Goal: Find contact information: Find contact information

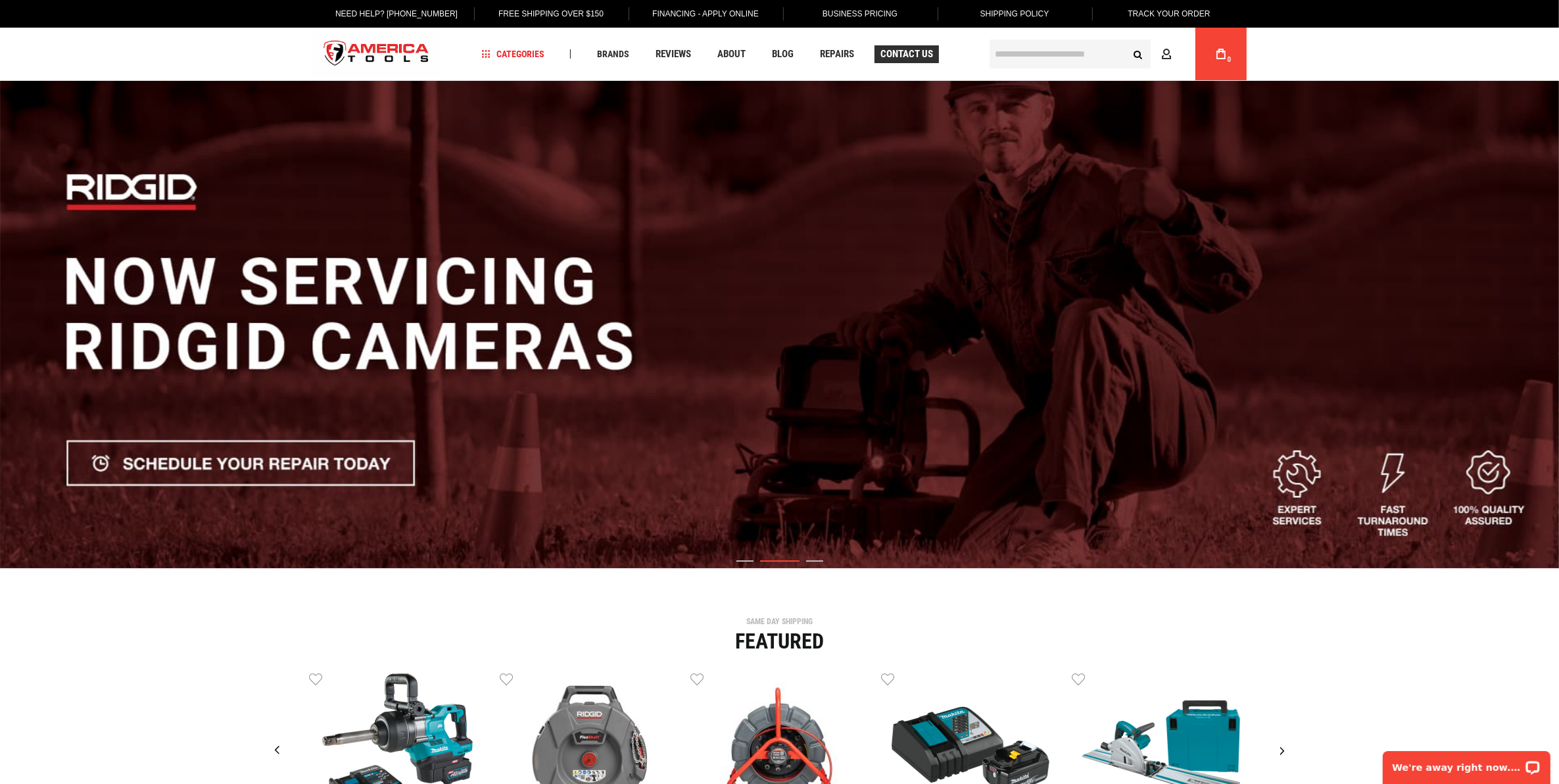
click at [919, 56] on span "Contact Us" at bounding box center [906, 54] width 53 height 10
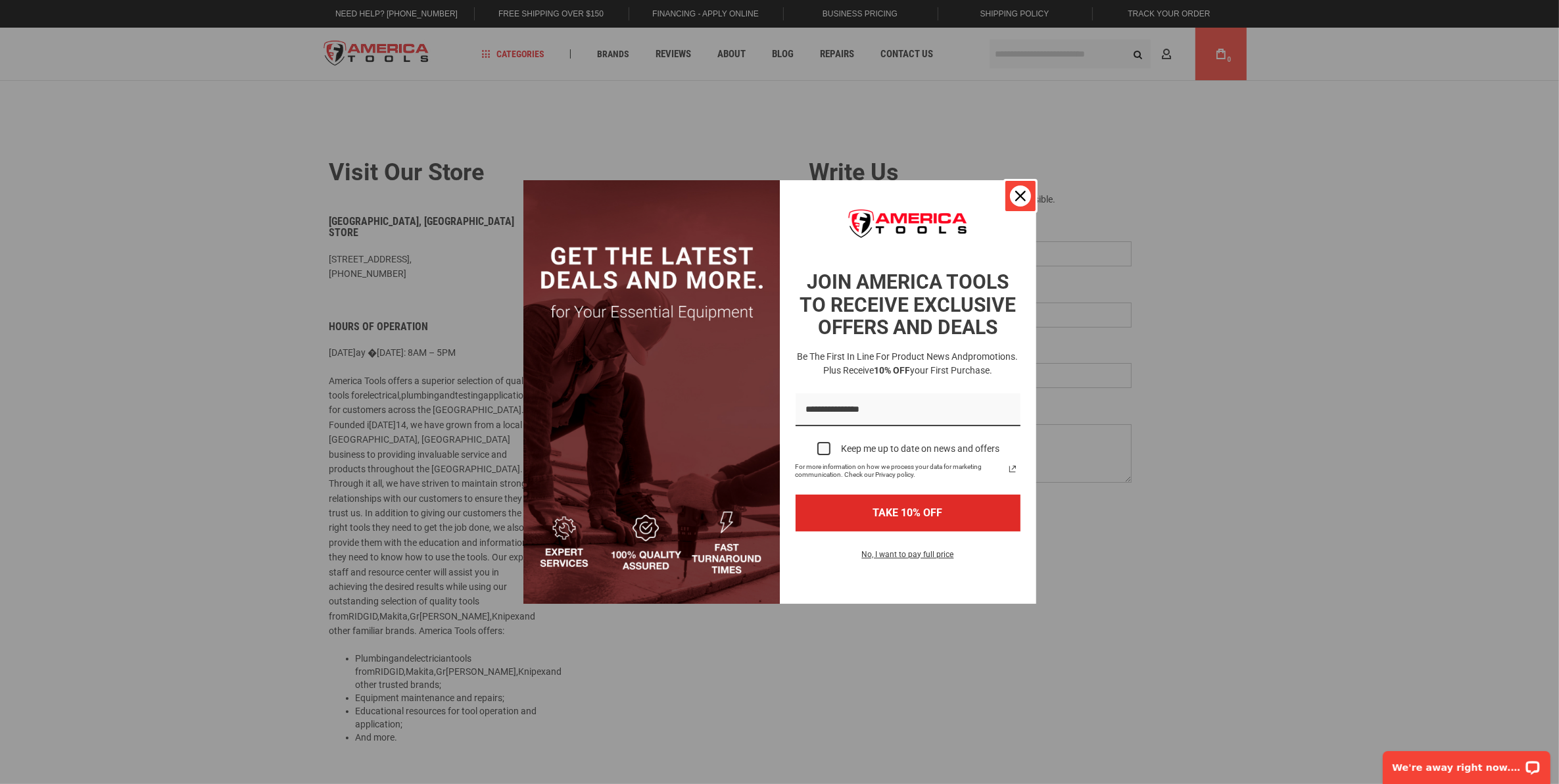
click at [1017, 195] on icon "close icon" at bounding box center [1020, 196] width 11 height 11
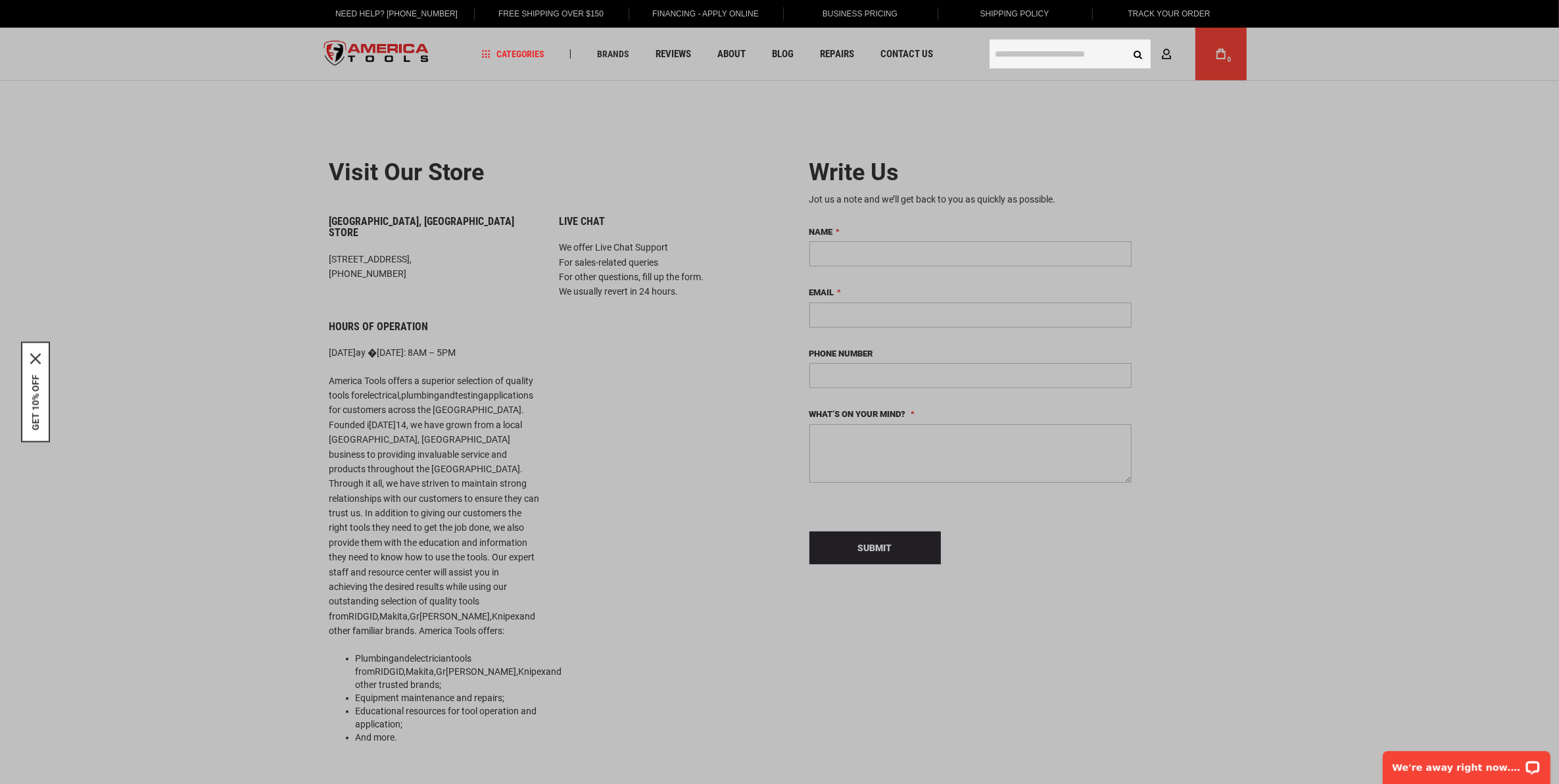
click at [1016, 46] on input "text" at bounding box center [1069, 53] width 161 height 29
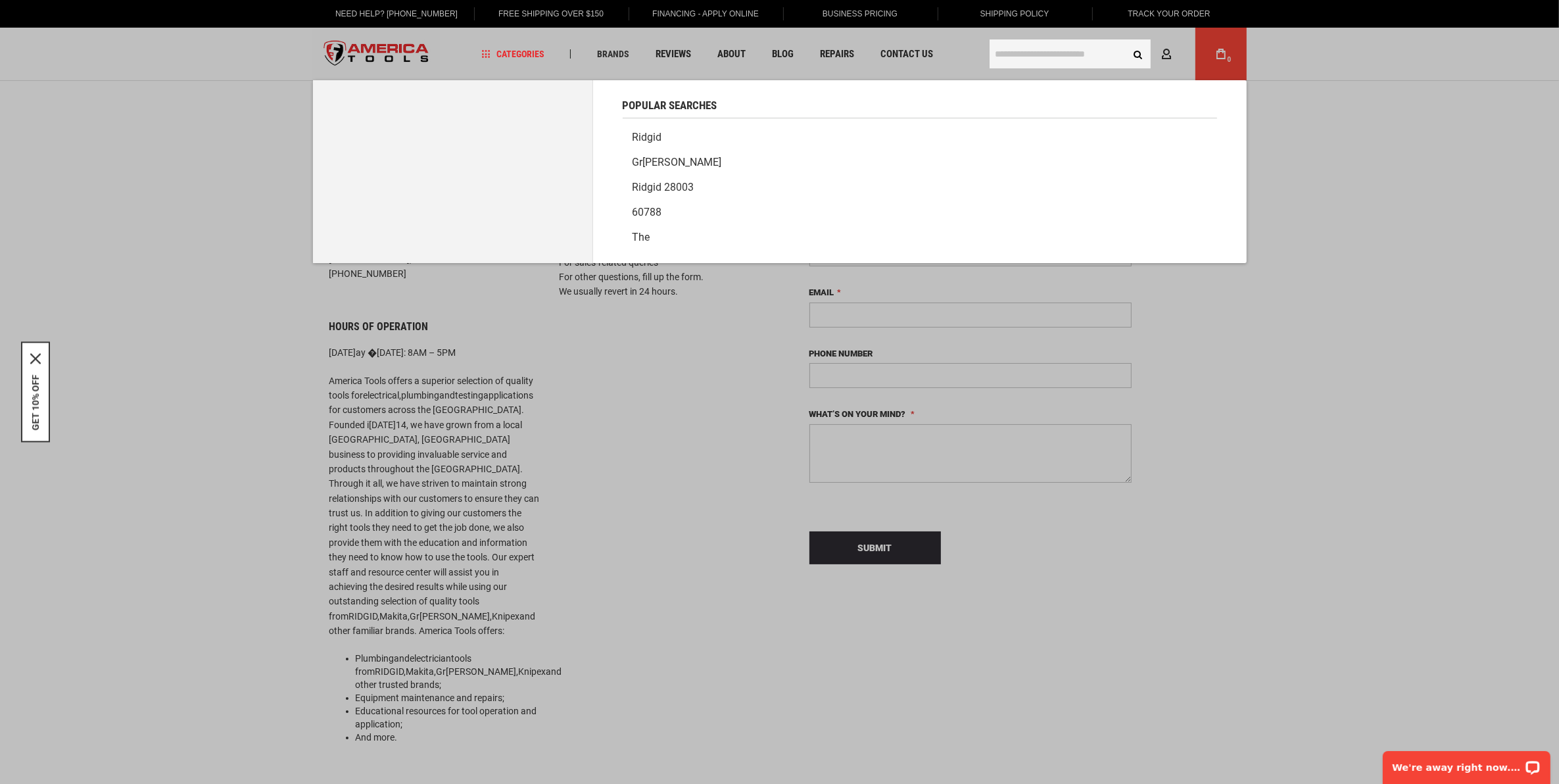
paste input "*****"
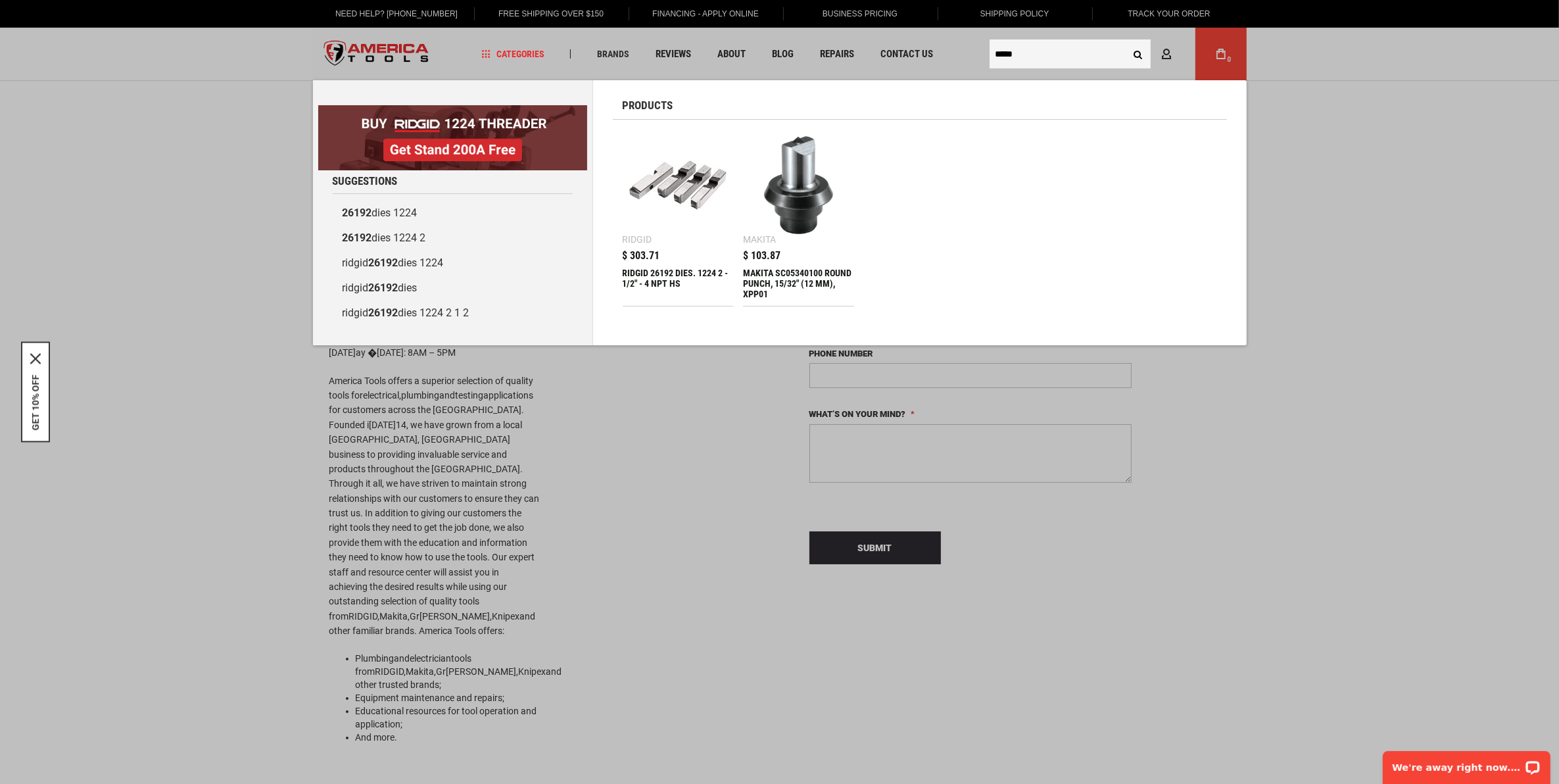
type input "*****"
click at [684, 184] on img at bounding box center [678, 185] width 98 height 98
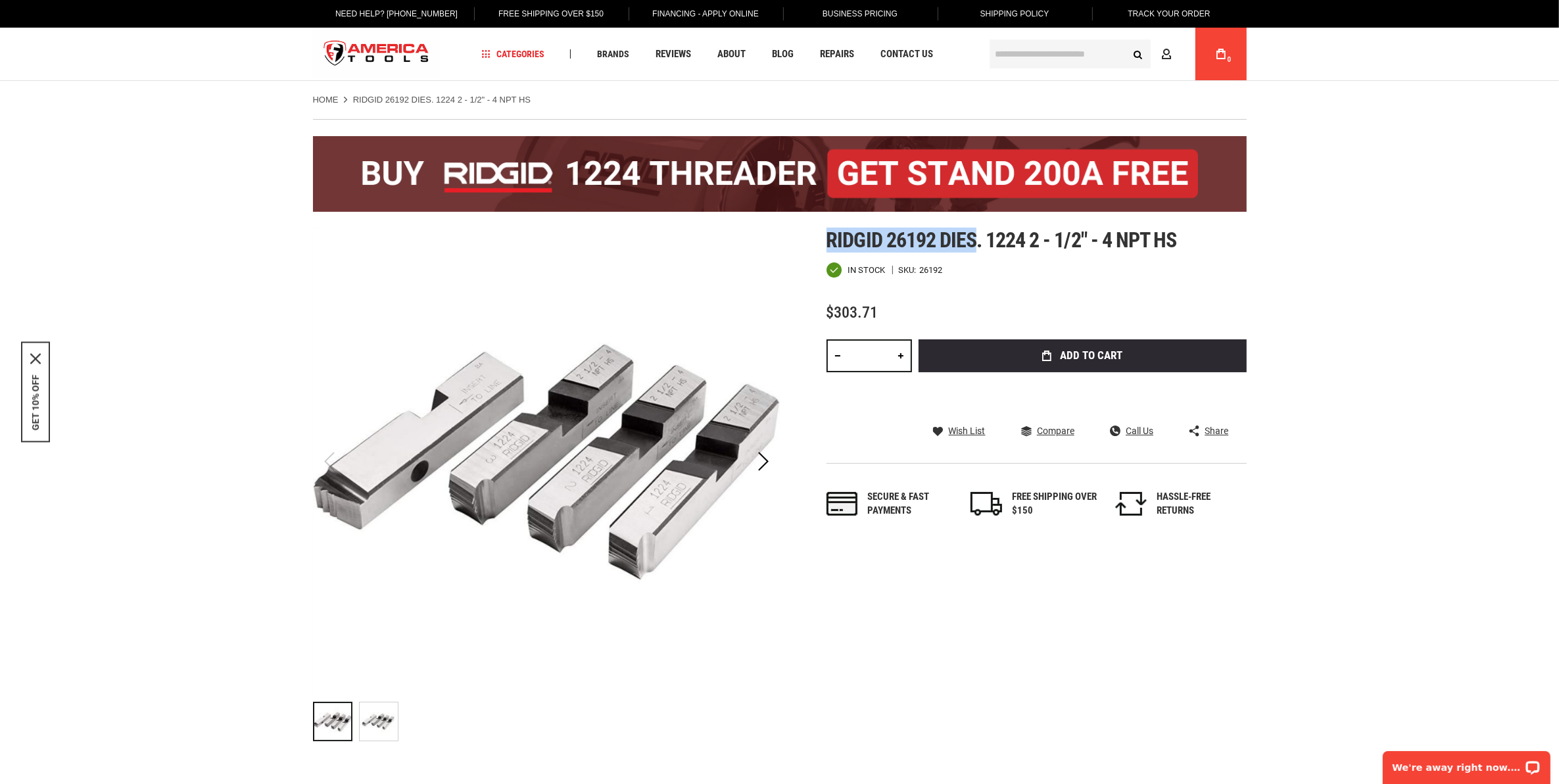
drag, startPoint x: 829, startPoint y: 235, endPoint x: 972, endPoint y: 235, distance: 142.6
click at [972, 235] on span "Ridgid 26192 dies. 1224 2 - 1/2" - 4 npt hs" at bounding box center [1001, 239] width 350 height 25
copy span "Ridgid 26192 dies"
click at [895, 51] on span "Contact Us" at bounding box center [906, 54] width 53 height 10
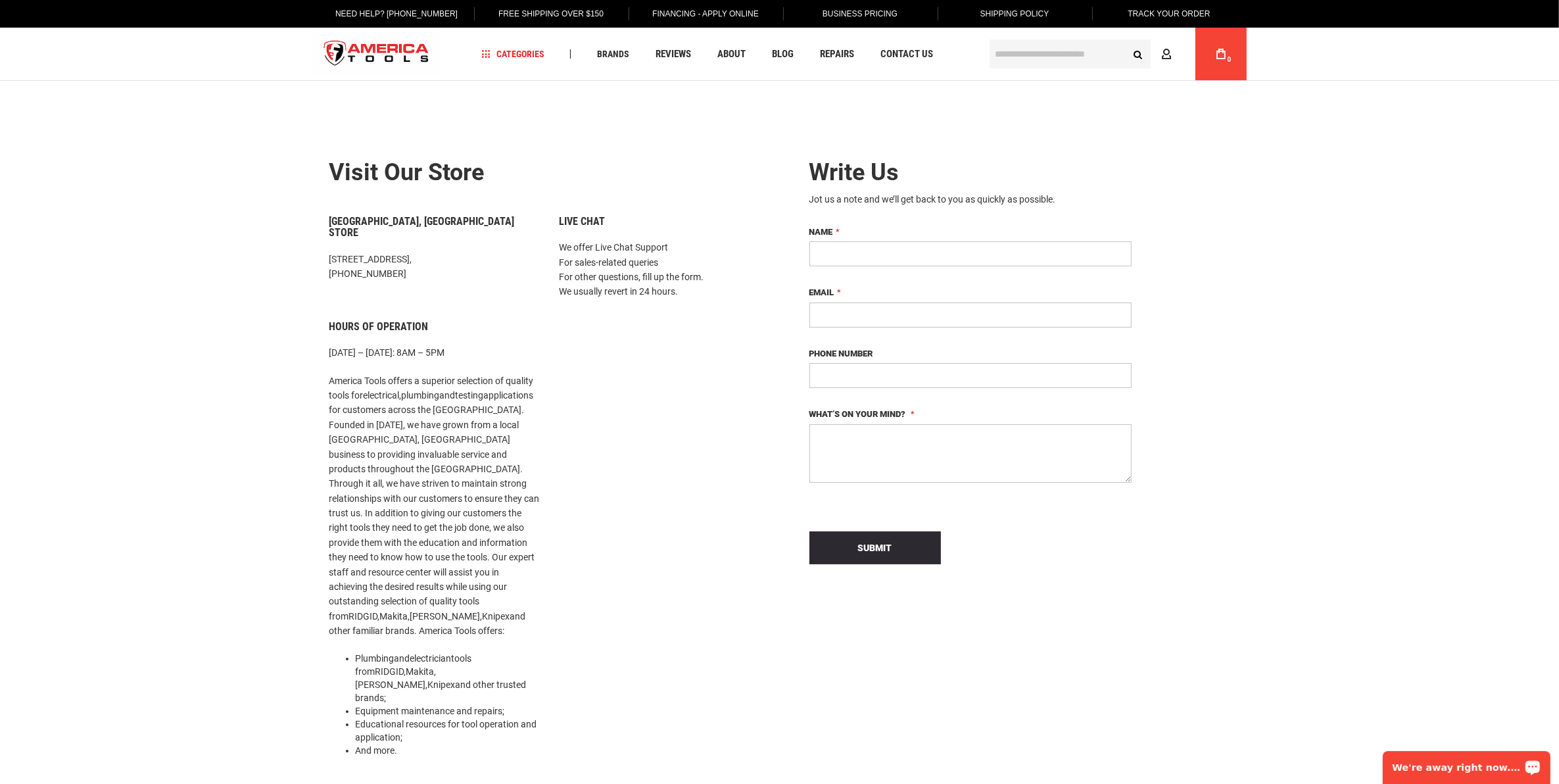
click at [1449, 759] on div "We're away right now. Please check back later!" at bounding box center [1466, 766] width 168 height 33
